Goal: Navigation & Orientation: Find specific page/section

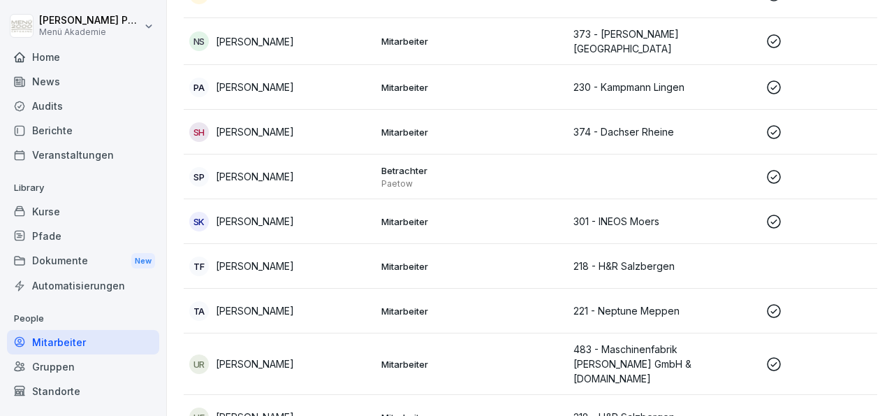
scroll to position [1852, 0]
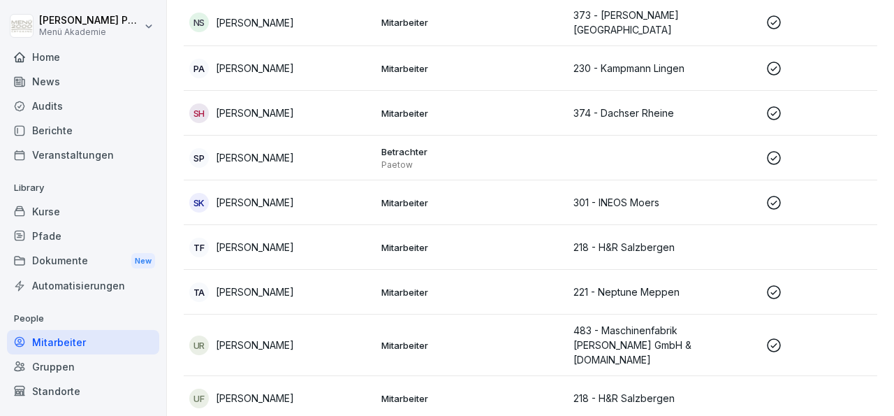
click at [255, 284] on p "Trude Ahlers" at bounding box center [255, 291] width 78 height 15
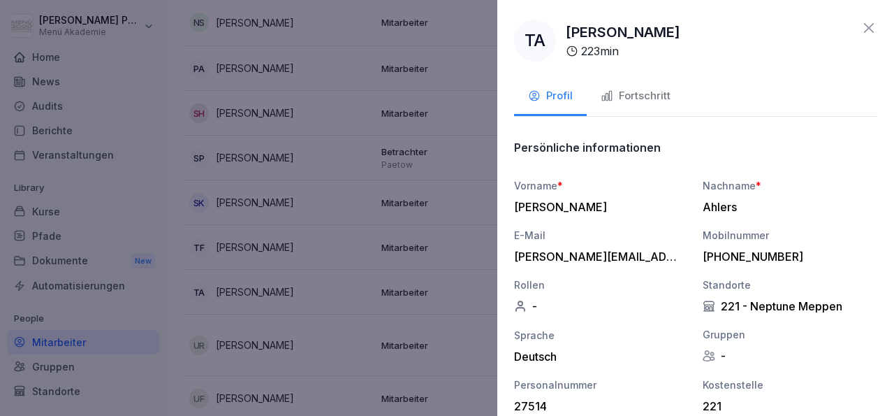
click at [635, 96] on div "Fortschritt" at bounding box center [636, 96] width 70 height 16
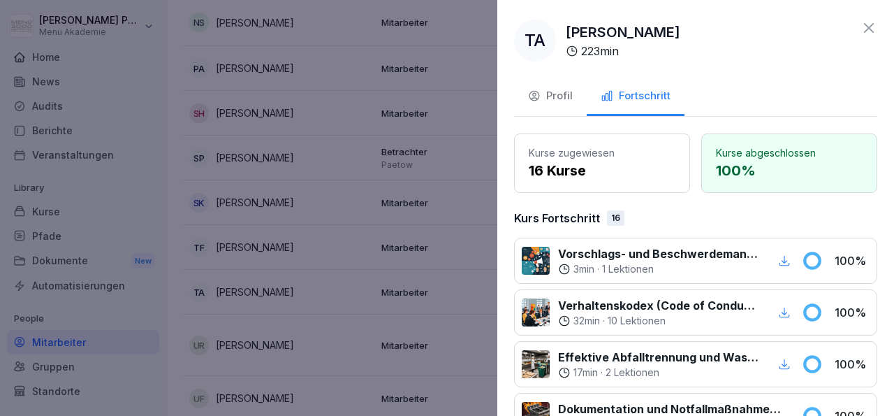
click at [860, 31] on icon at bounding box center [868, 28] width 17 height 17
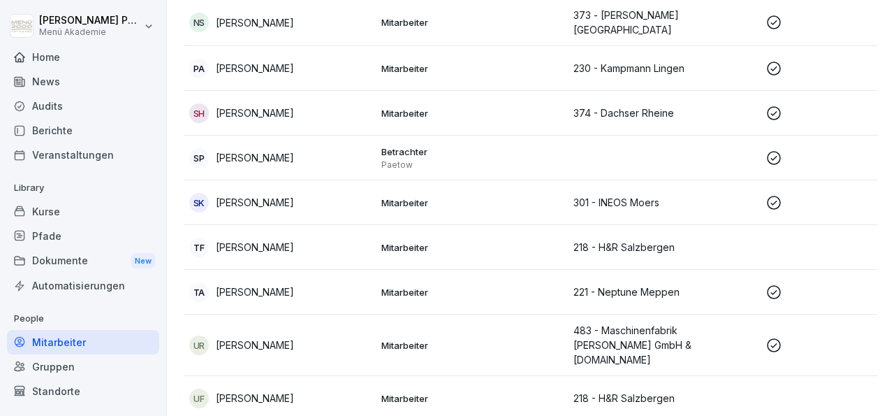
click at [50, 212] on div "Kurse" at bounding box center [83, 211] width 152 height 24
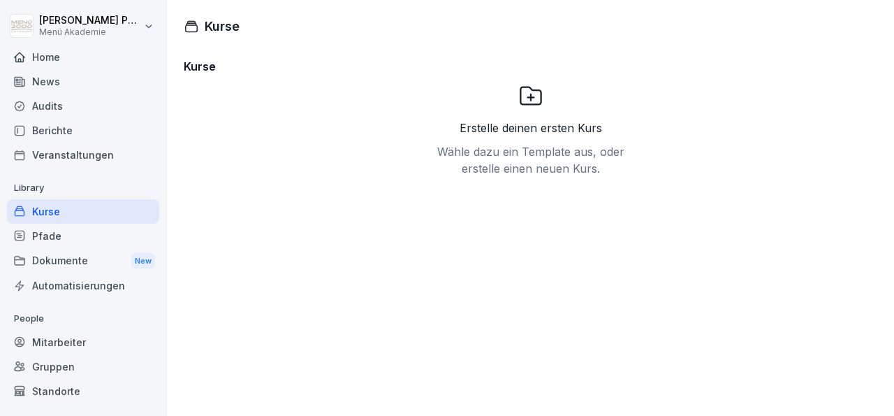
click at [38, 236] on div "Pfade" at bounding box center [83, 235] width 152 height 24
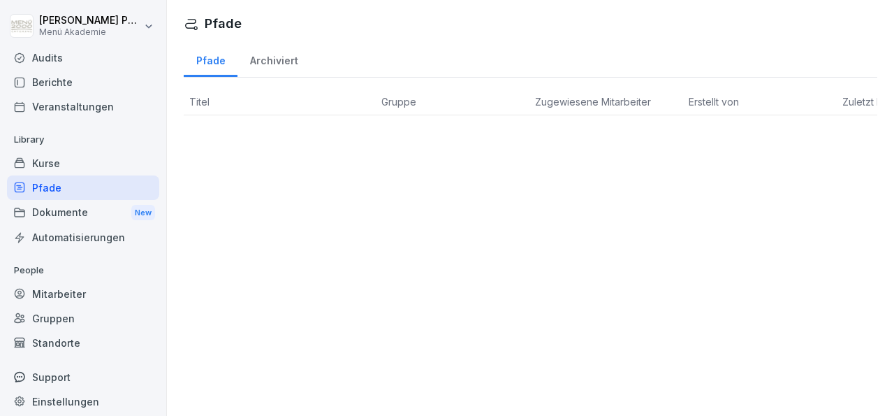
scroll to position [57, 0]
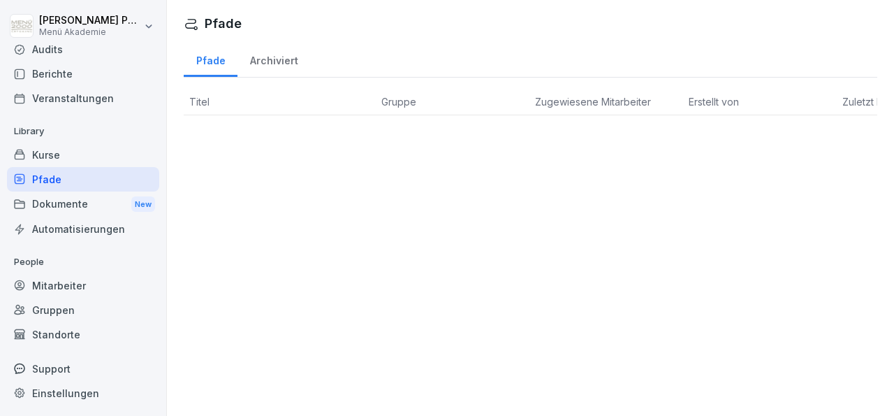
click at [45, 305] on div "Gruppen" at bounding box center [83, 310] width 152 height 24
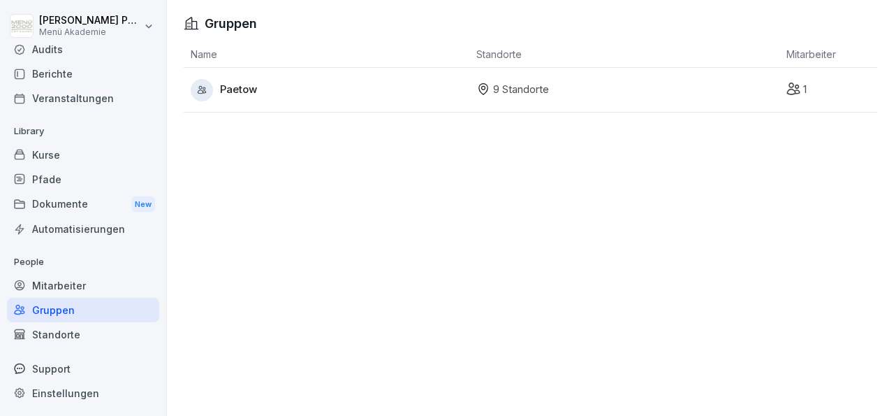
click at [477, 91] on icon at bounding box center [483, 89] width 14 height 14
click at [505, 94] on p "9 Standorte" at bounding box center [521, 90] width 56 height 16
click at [479, 85] on icon at bounding box center [483, 89] width 14 height 14
click at [249, 89] on span "Paetow" at bounding box center [238, 90] width 37 height 16
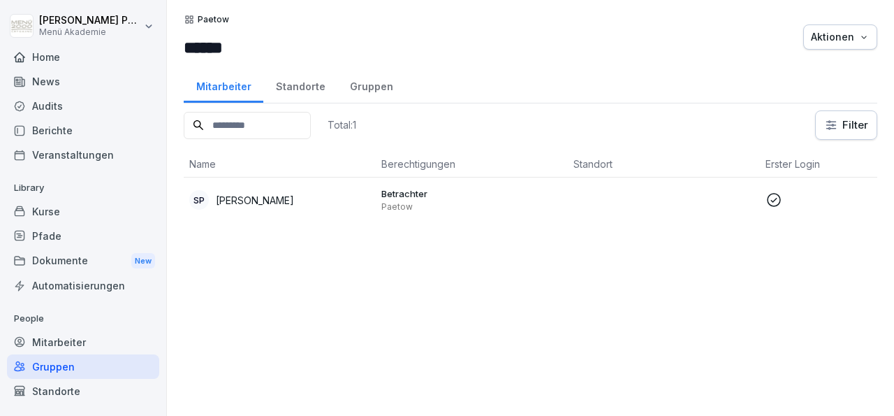
click at [51, 54] on div "Home" at bounding box center [83, 57] width 152 height 24
